Goal: Navigation & Orientation: Find specific page/section

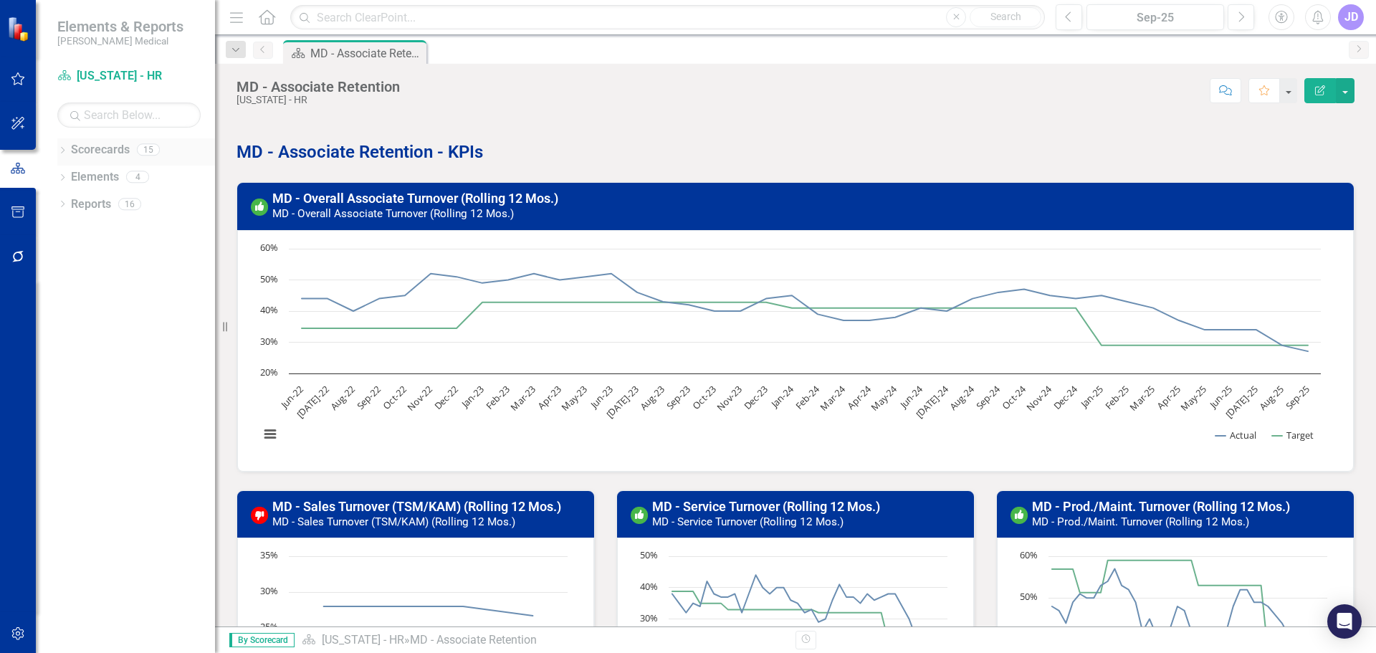
click at [65, 148] on icon "Dropdown" at bounding box center [62, 152] width 10 height 8
click at [74, 198] on div "Dropdown" at bounding box center [69, 204] width 11 height 12
click at [83, 231] on icon "Dropdown" at bounding box center [84, 230] width 11 height 9
click at [121, 256] on link "[US_STATE] - HR" at bounding box center [160, 258] width 107 height 16
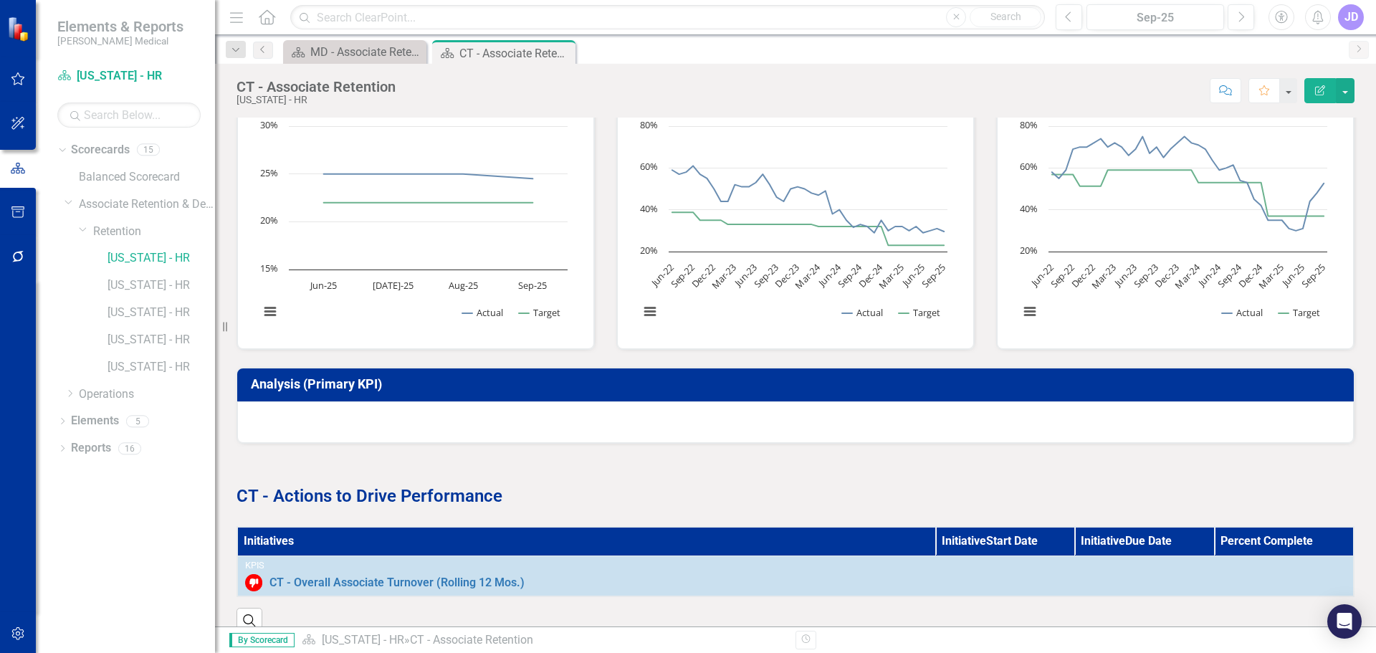
scroll to position [461, 0]
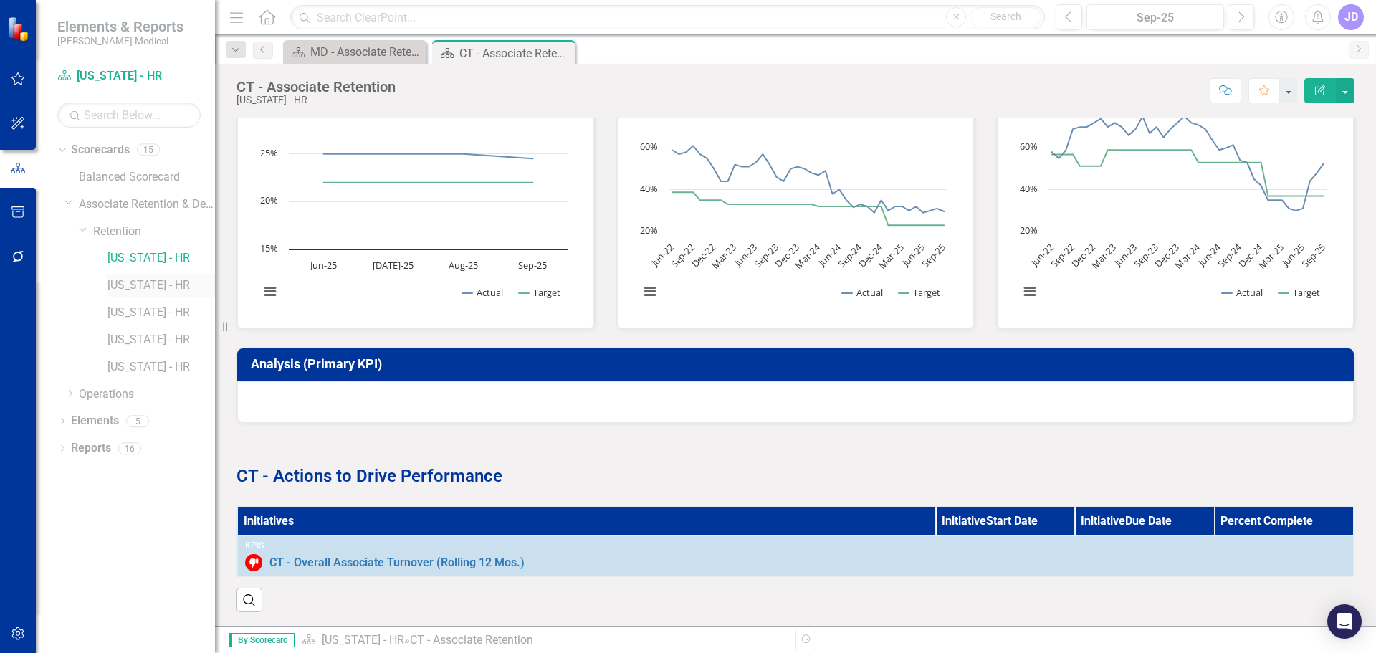
click at [131, 284] on link "[US_STATE] - HR" at bounding box center [160, 285] width 107 height 16
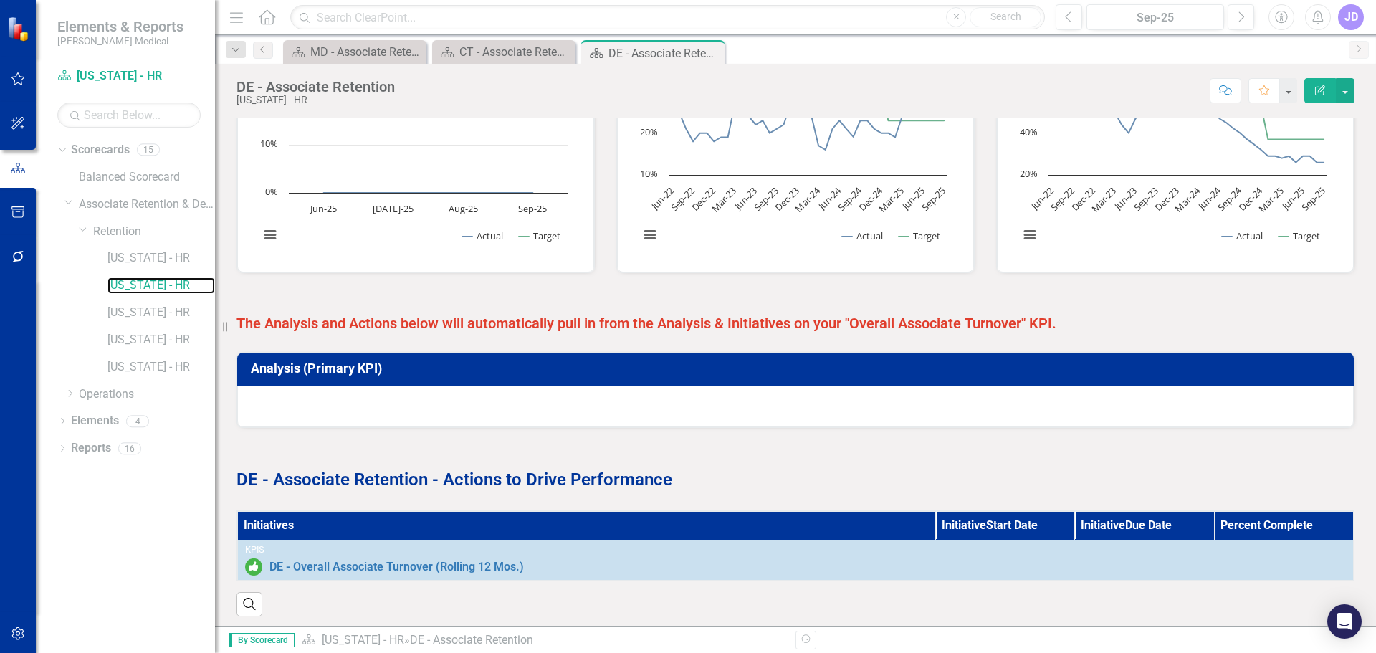
scroll to position [522, 0]
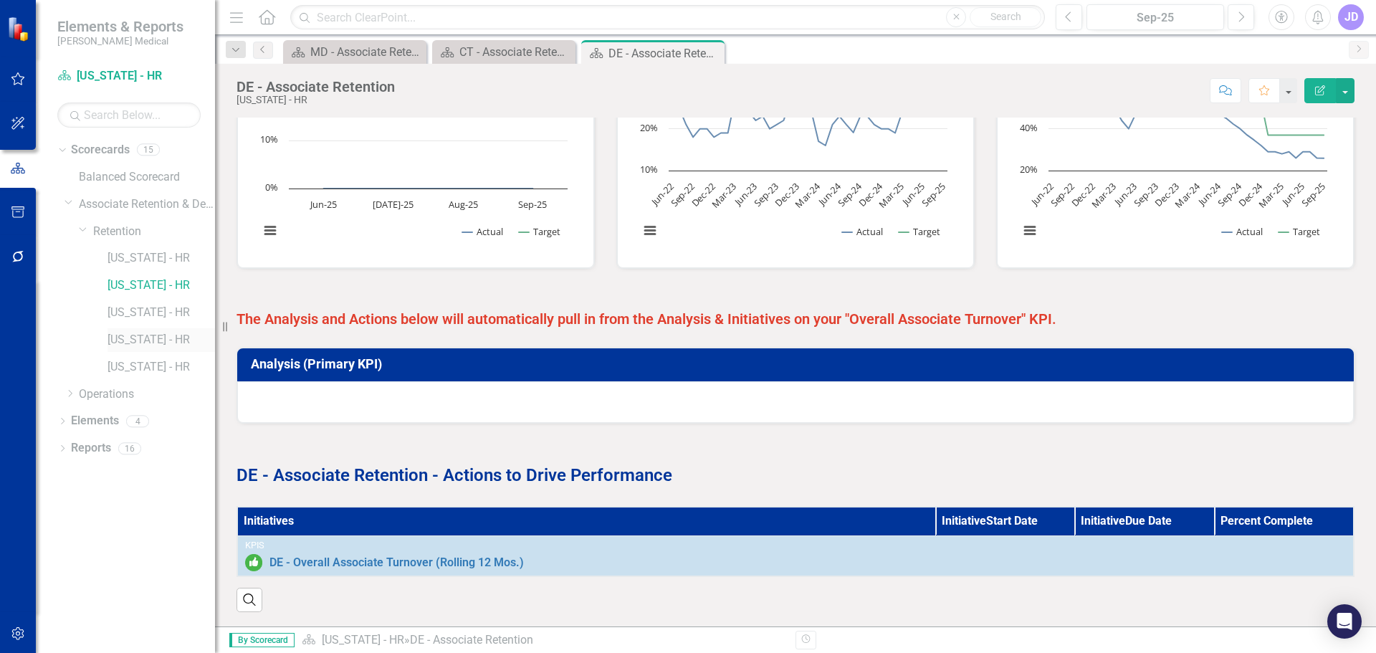
click at [142, 337] on link "[US_STATE] - HR" at bounding box center [160, 340] width 107 height 16
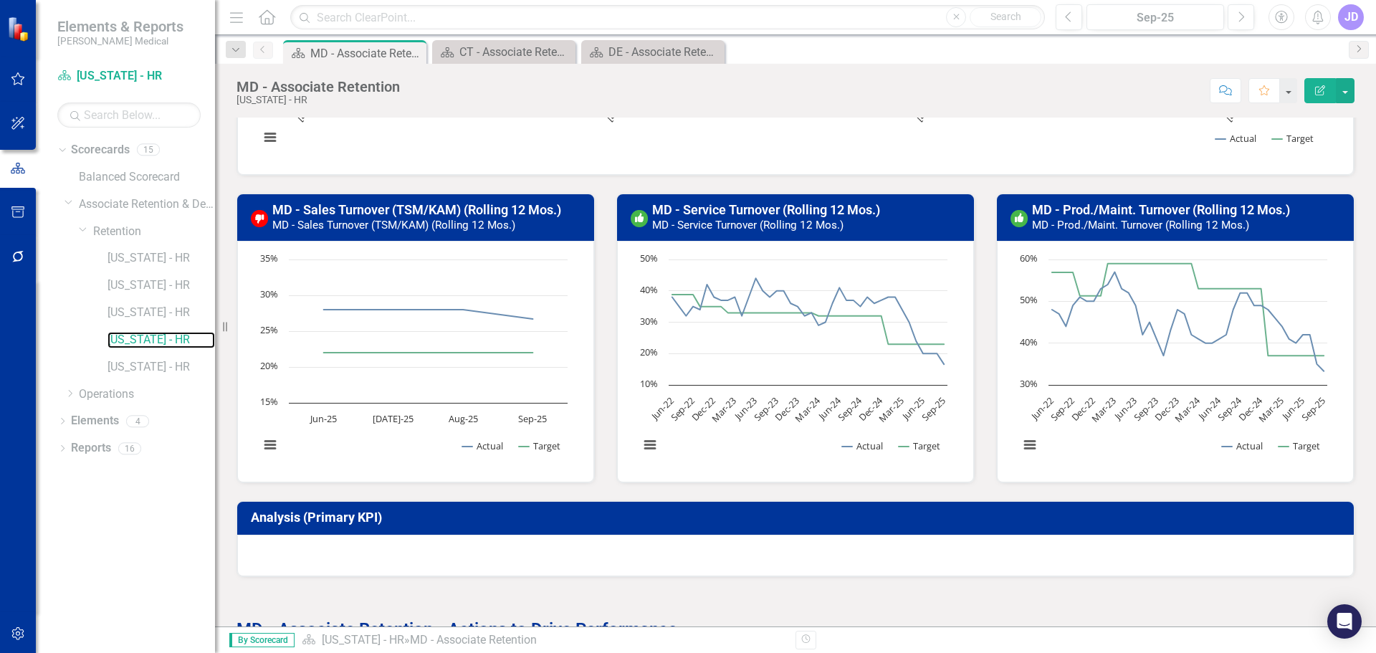
scroll to position [461, 0]
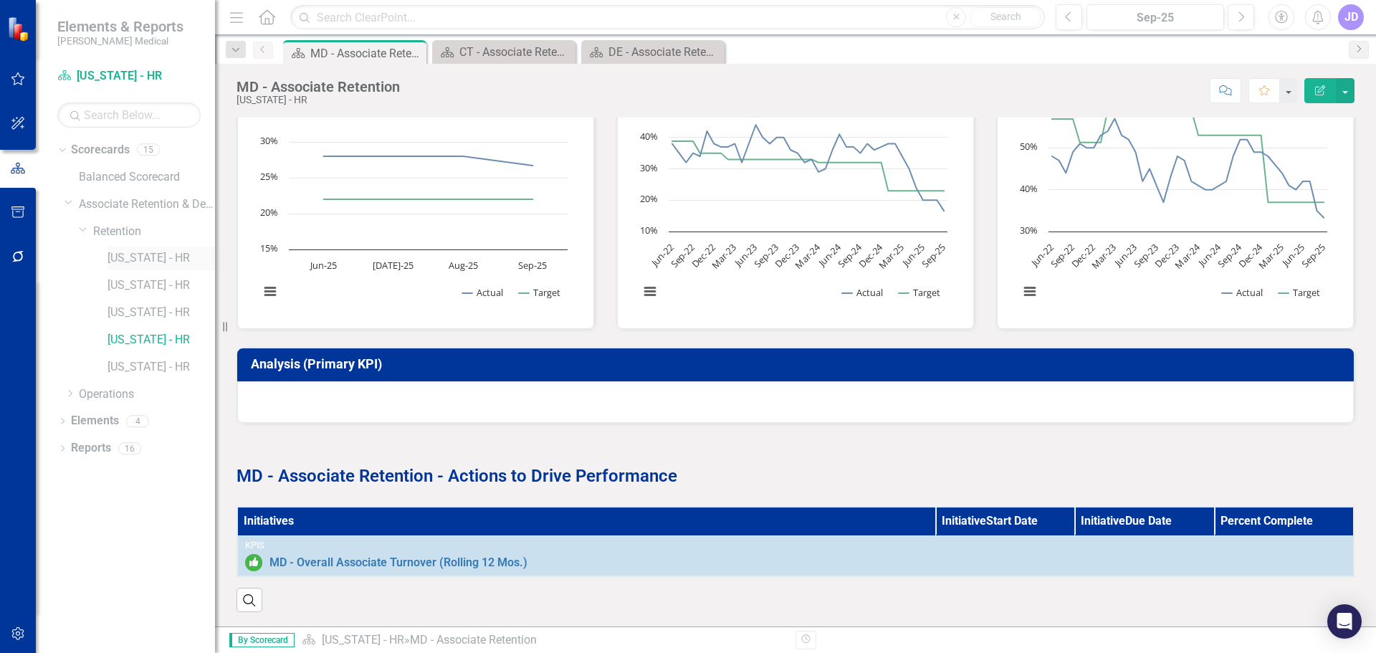
click at [148, 257] on link "[US_STATE] - HR" at bounding box center [160, 258] width 107 height 16
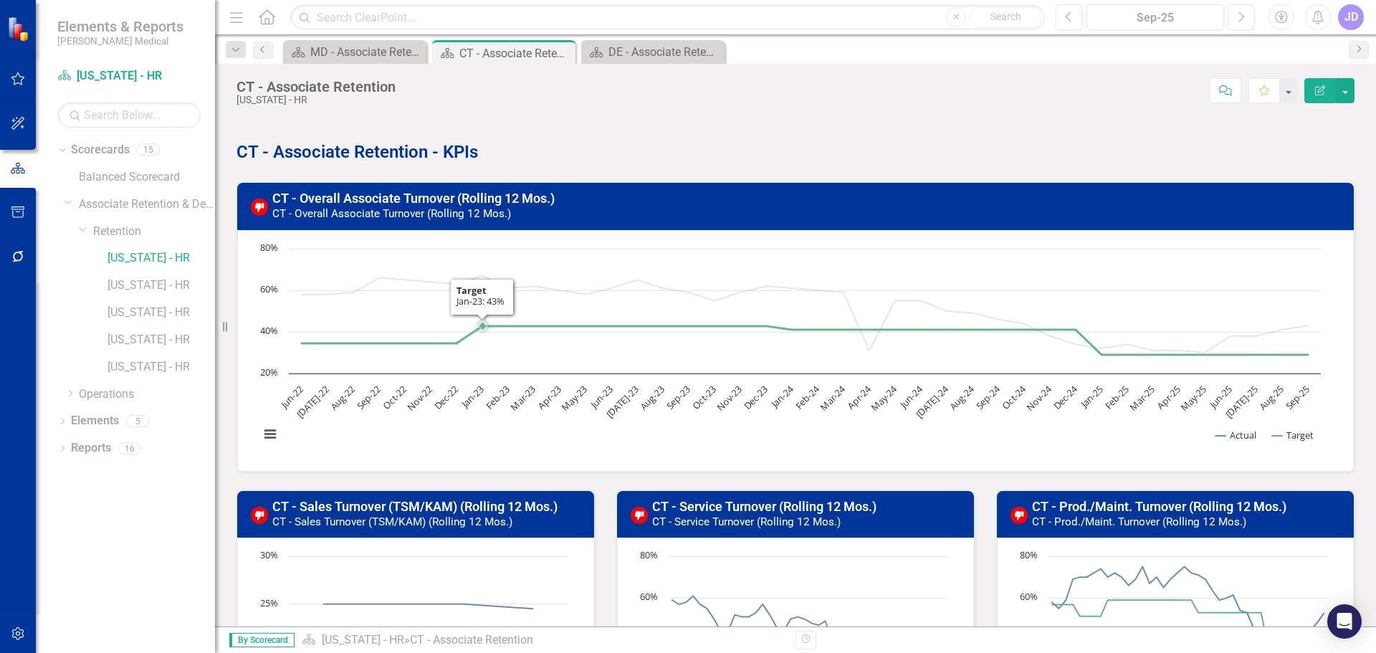
scroll to position [461, 0]
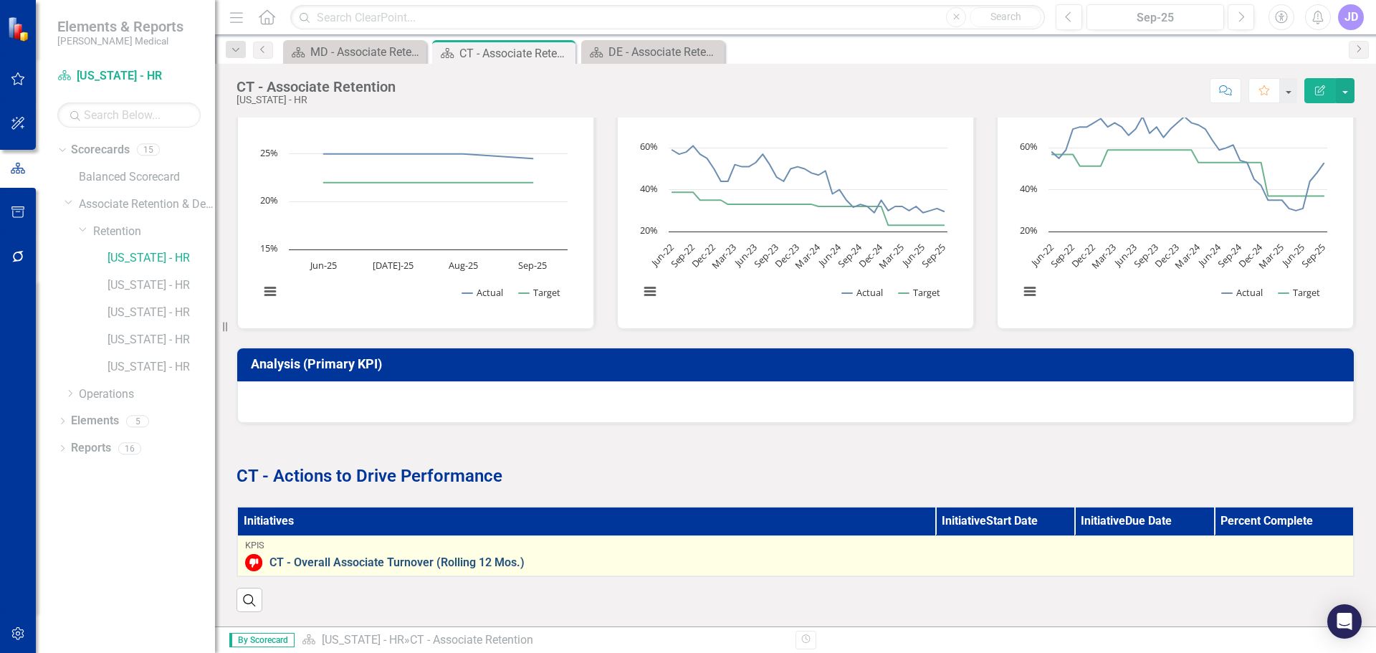
click at [421, 556] on link "CT - Overall Associate Turnover (Rolling 12 Mos.)" at bounding box center [807, 562] width 1076 height 13
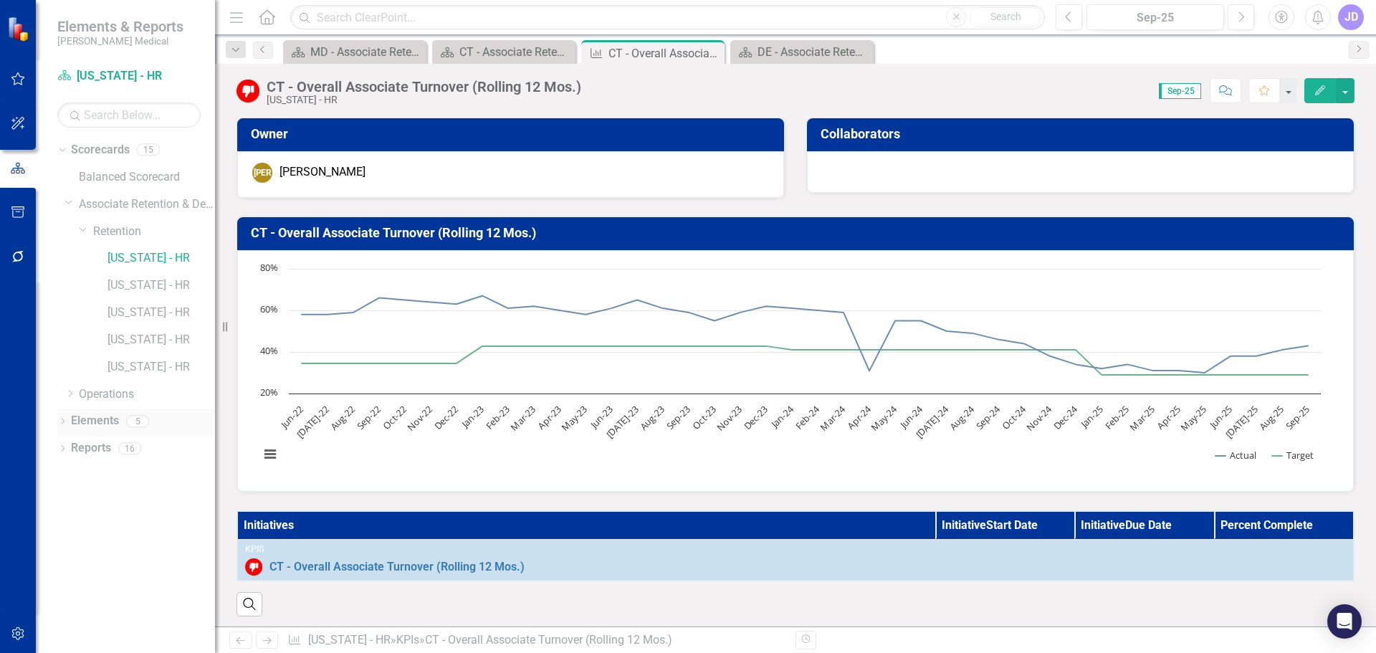
click at [62, 418] on icon at bounding box center [63, 421] width 4 height 6
click at [115, 502] on link "Initiative Initiatives" at bounding box center [113, 502] width 70 height 16
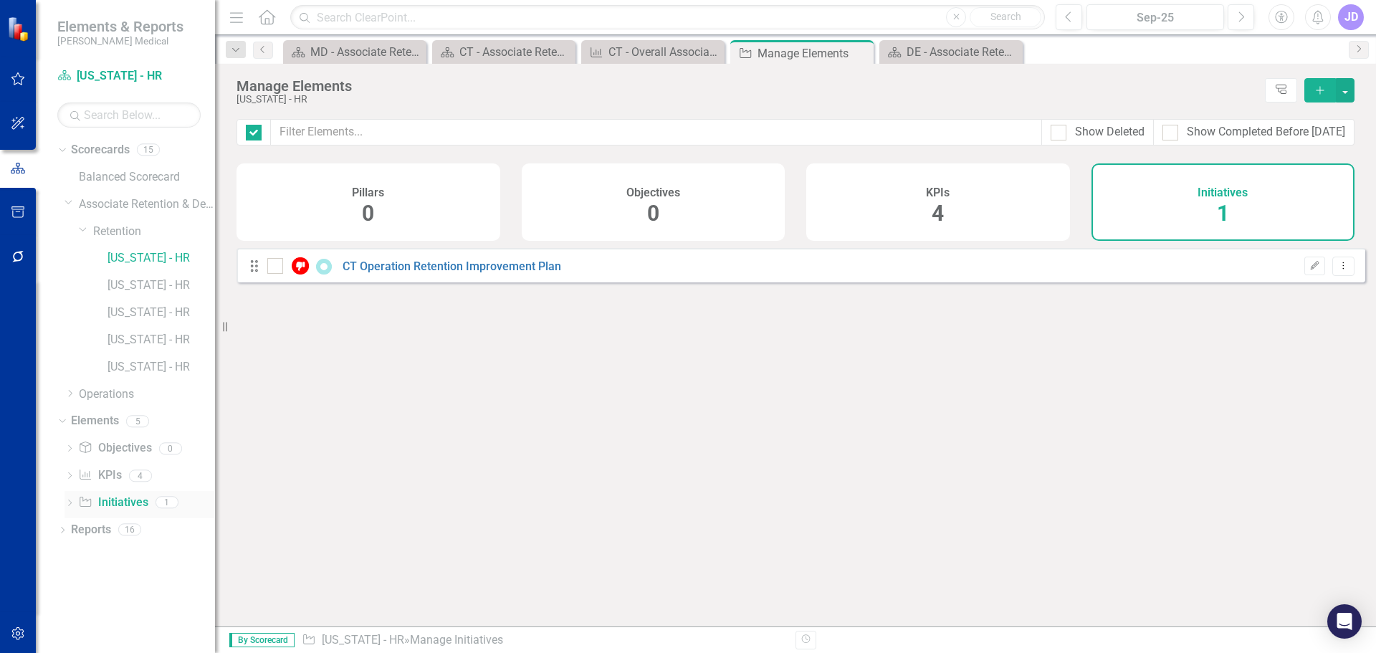
checkbox input "false"
click at [668, 336] on div "Looks like you don't have any Initiatives set up yet. Why don't you add an Init…" at bounding box center [800, 419] width 1129 height 343
click at [128, 257] on link "[US_STATE] - HR" at bounding box center [160, 258] width 107 height 16
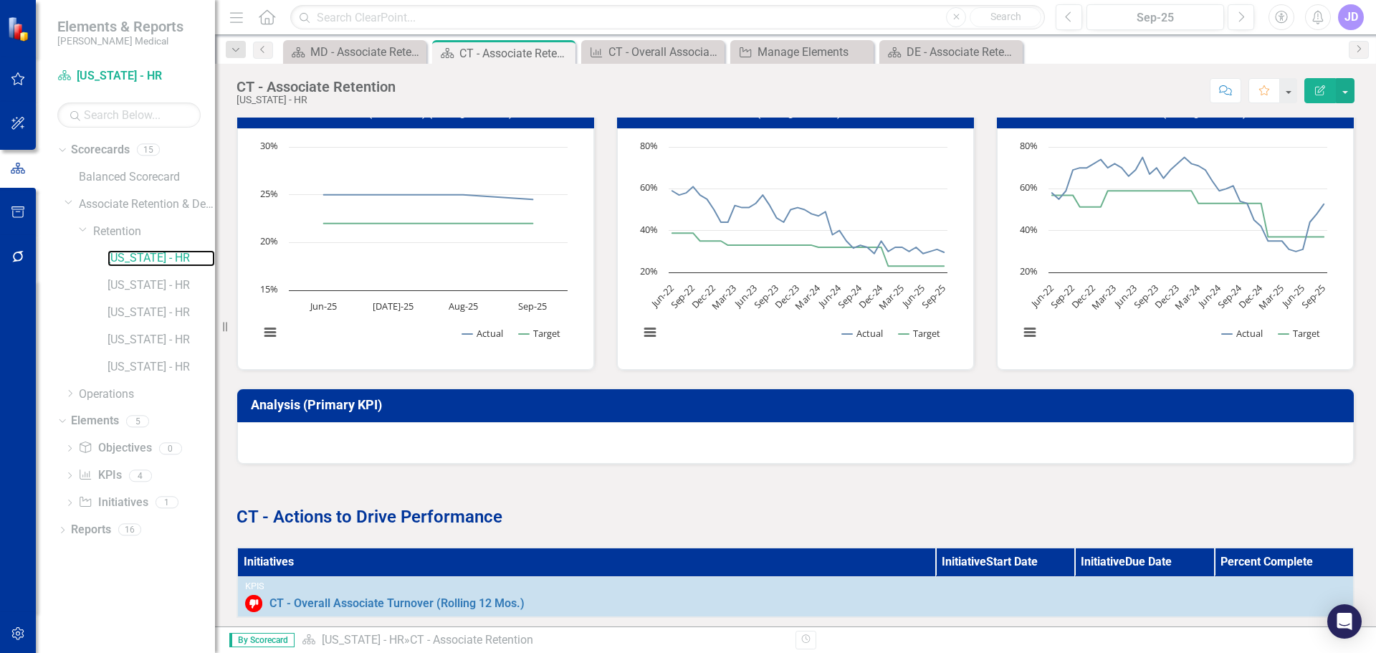
scroll to position [461, 0]
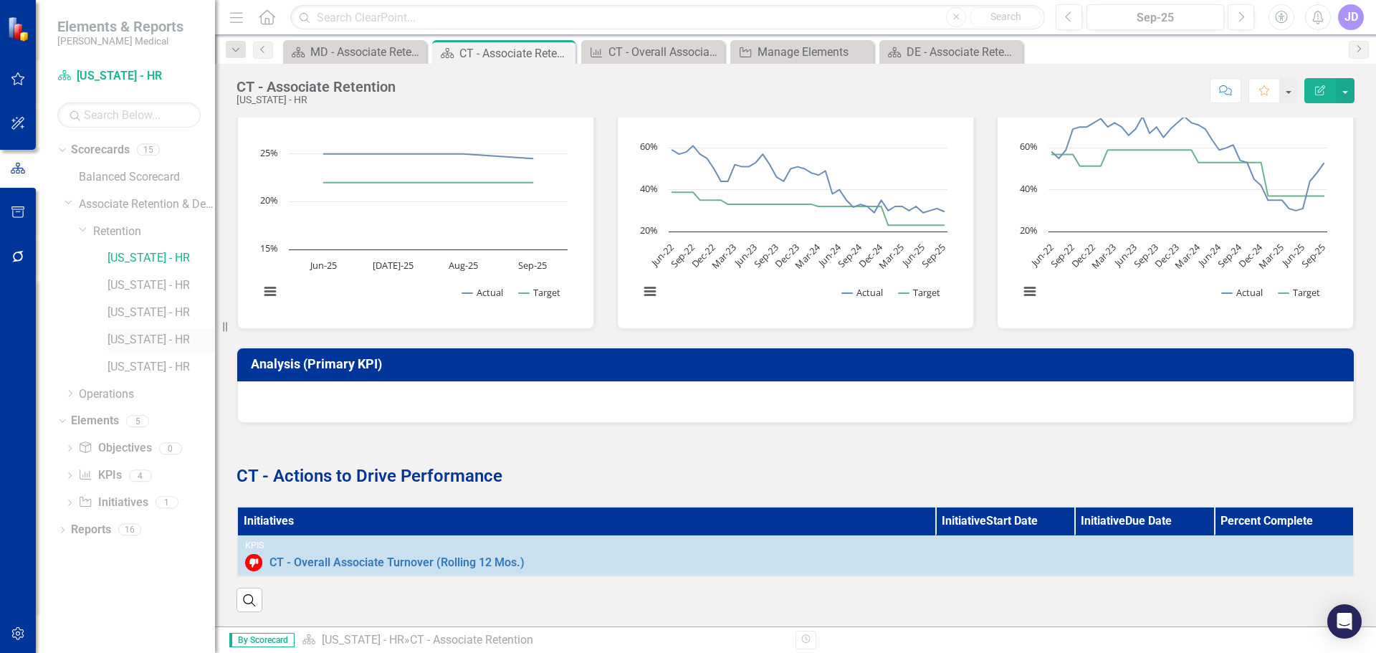
click at [138, 340] on link "[US_STATE] - HR" at bounding box center [160, 340] width 107 height 16
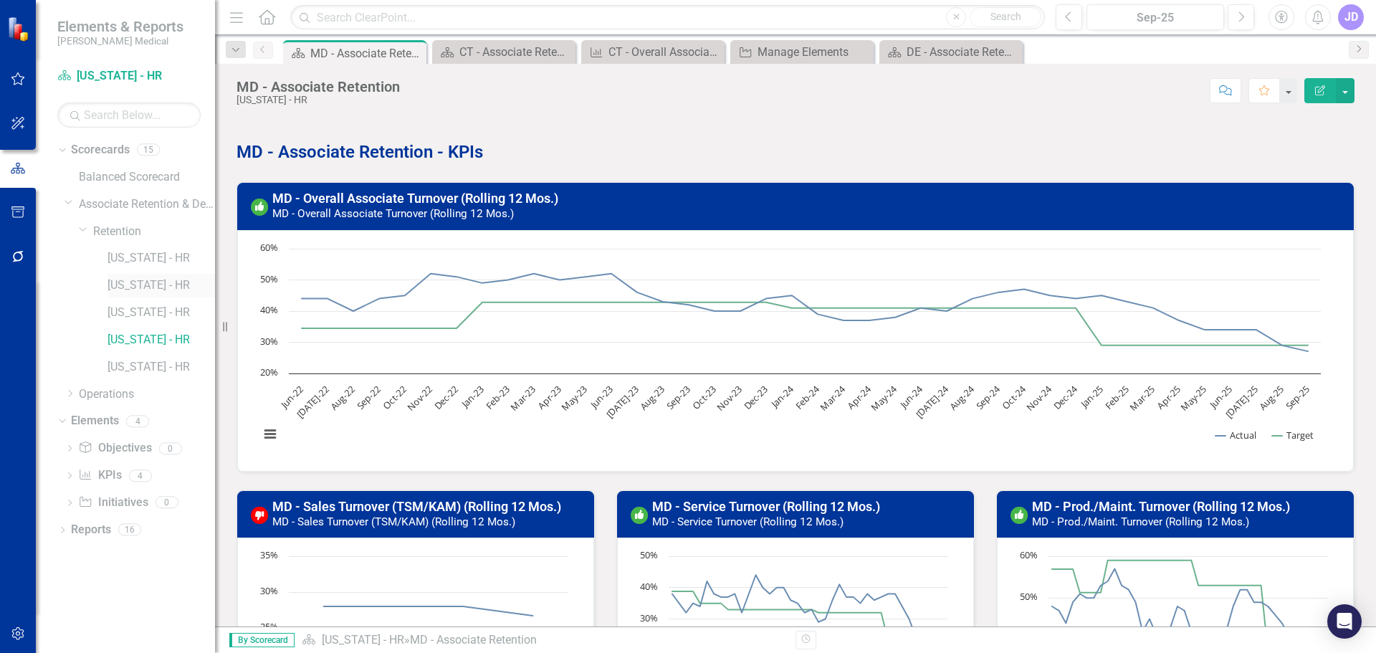
click at [130, 281] on link "[US_STATE] - HR" at bounding box center [160, 285] width 107 height 16
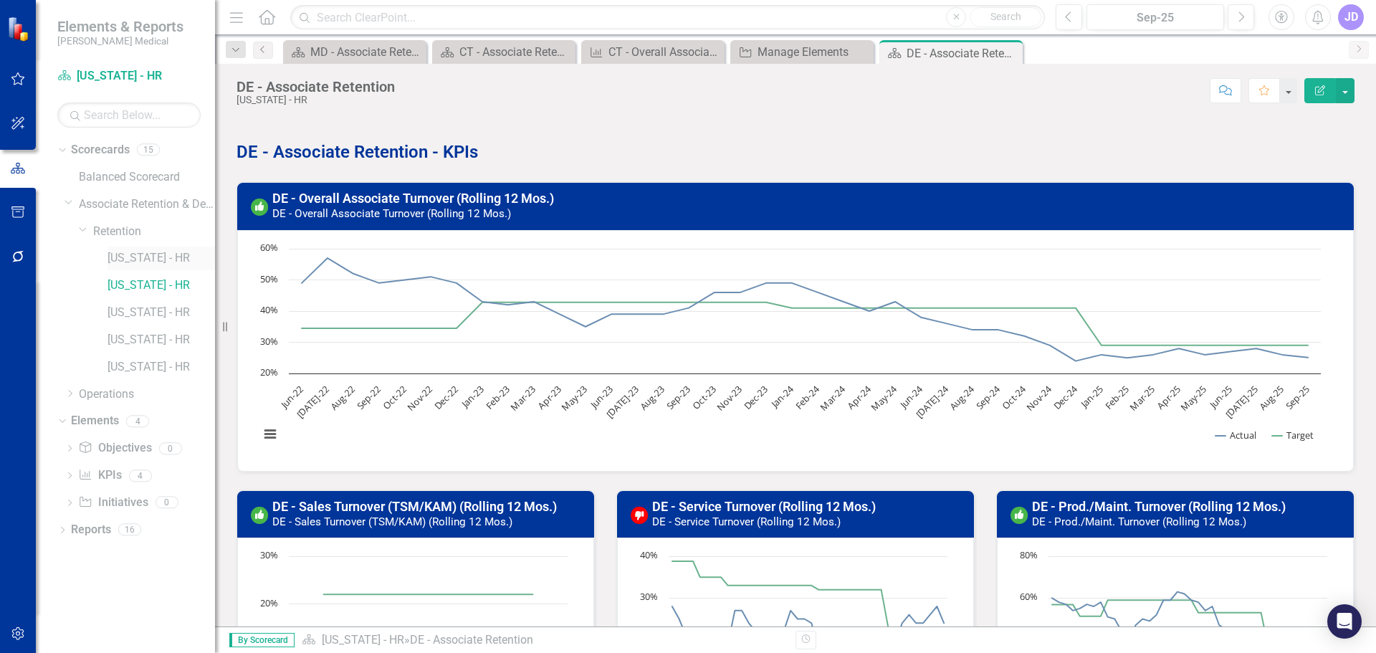
click at [135, 261] on link "[US_STATE] - HR" at bounding box center [160, 258] width 107 height 16
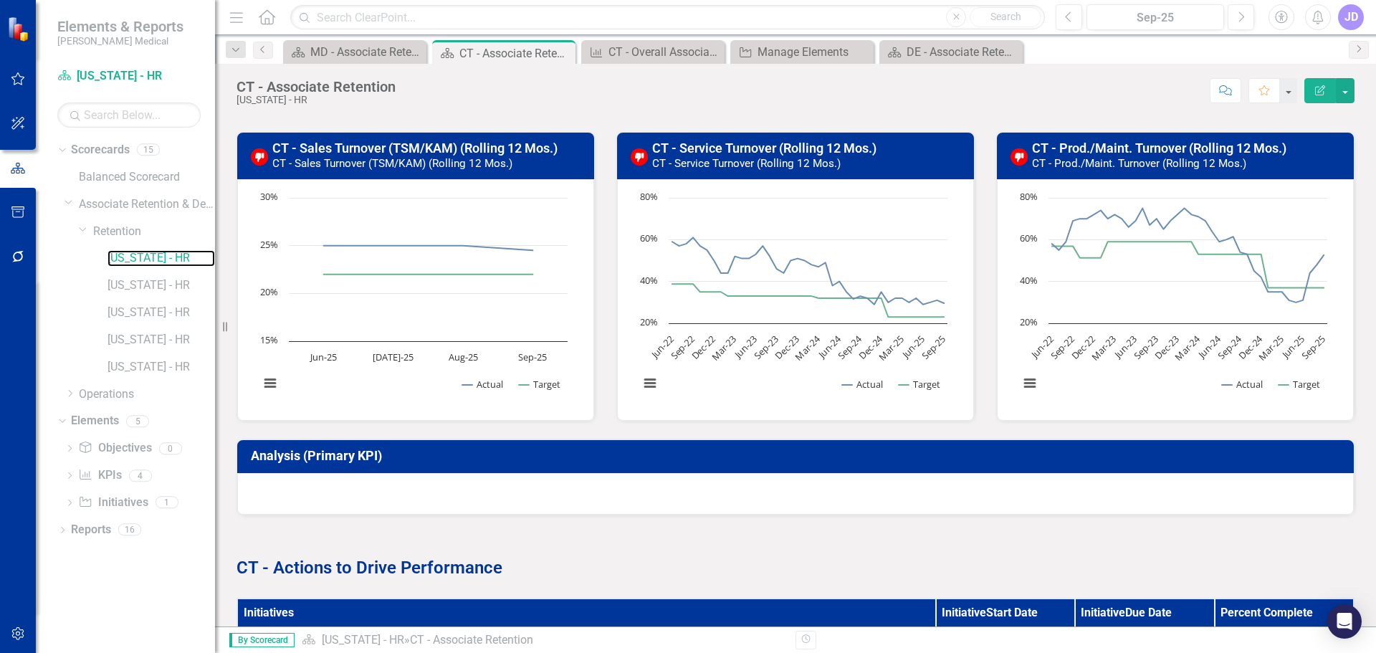
scroll to position [461, 0]
